Goal: Check status: Check status

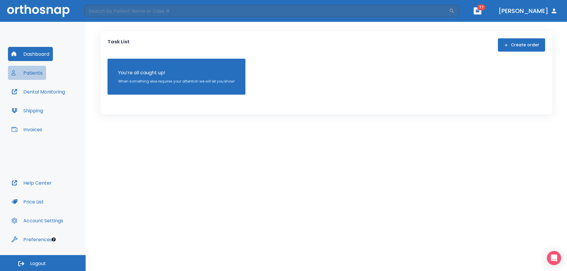
click at [21, 71] on button "Patients" at bounding box center [27, 73] width 38 height 14
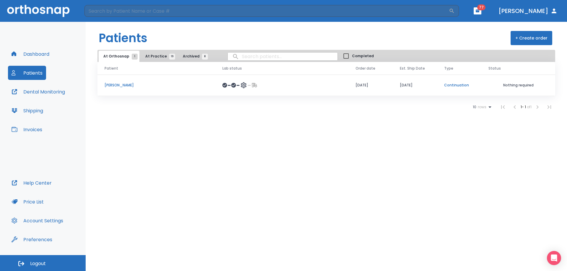
click at [131, 87] on p "[PERSON_NAME]" at bounding box center [157, 85] width 104 height 5
